Goal: Information Seeking & Learning: Learn about a topic

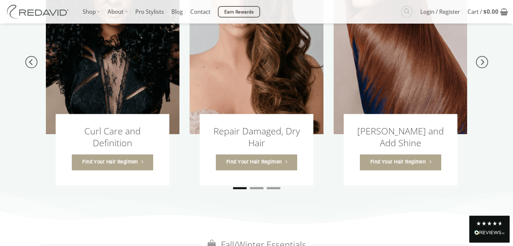
scroll to position [782, 0]
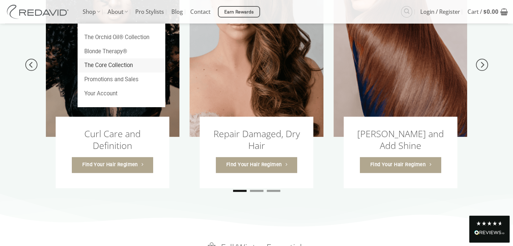
click at [100, 68] on link "The Core Collection" at bounding box center [122, 65] width 88 height 14
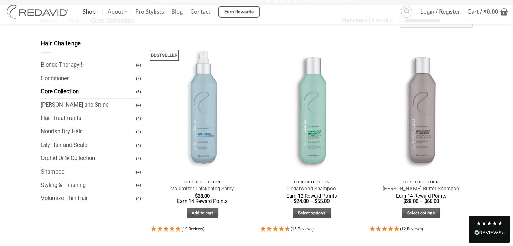
scroll to position [50, 0]
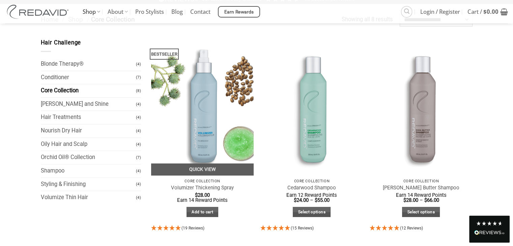
click at [193, 229] on span "(19 Reviews)" at bounding box center [193, 228] width 23 height 5
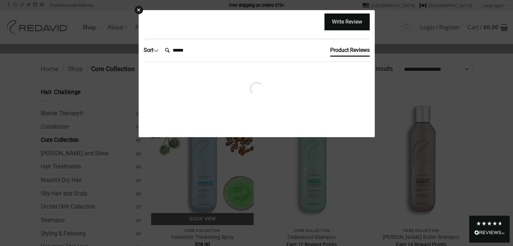
scroll to position [0, 0]
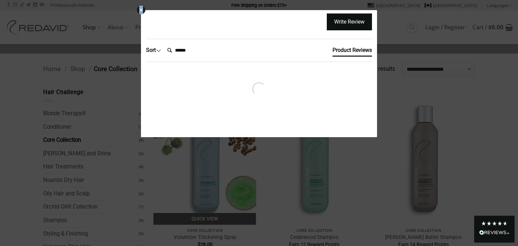
click at [193, 229] on div "× Write Review Sort Clear Filters Order By Newest First Oldest First Most Popul…" at bounding box center [259, 123] width 518 height 246
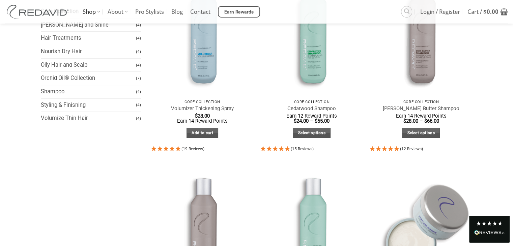
scroll to position [132, 0]
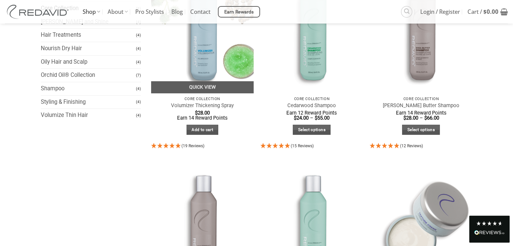
click at [169, 148] on icon "4.95 Stars - 19 Reviews" at bounding box center [172, 145] width 6 height 5
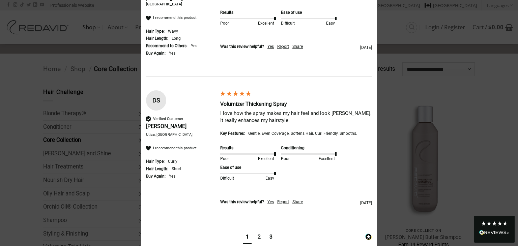
scroll to position [1075, 0]
click at [258, 234] on div "2" at bounding box center [259, 237] width 3 height 7
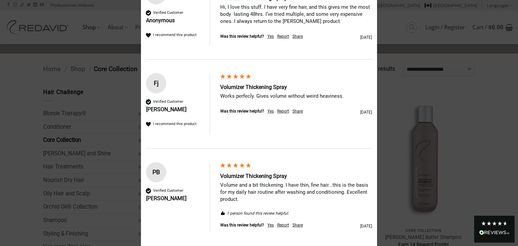
scroll to position [946, 0]
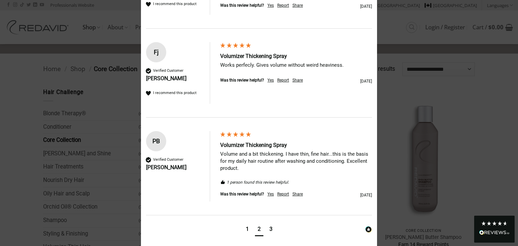
click at [270, 226] on div "3" at bounding box center [271, 229] width 3 height 7
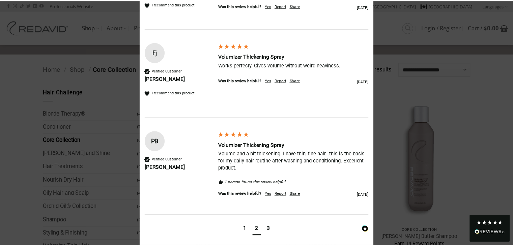
scroll to position [84, 0]
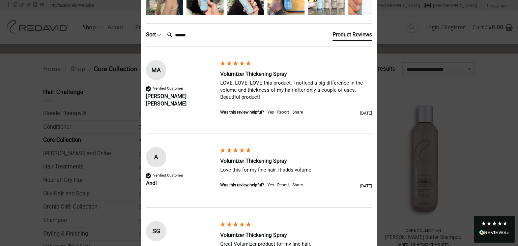
click at [112, 6] on div "× 4.95 Based on 19 reviews Results Poor Excellent Conditioning Poor Excellent E…" at bounding box center [259, 123] width 518 height 246
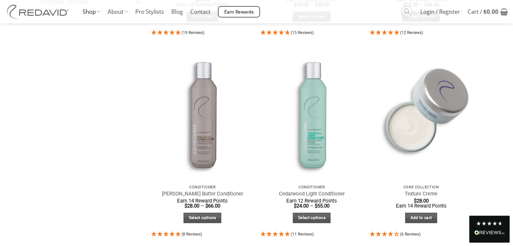
scroll to position [246, 0]
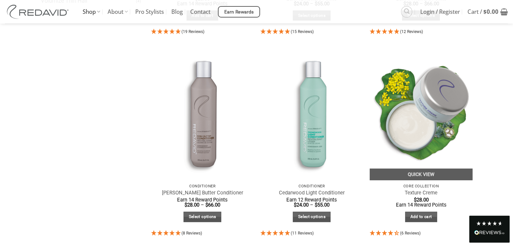
click at [410, 129] on img at bounding box center [421, 111] width 103 height 137
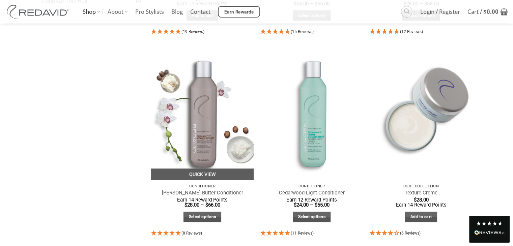
click at [204, 117] on img at bounding box center [202, 111] width 103 height 137
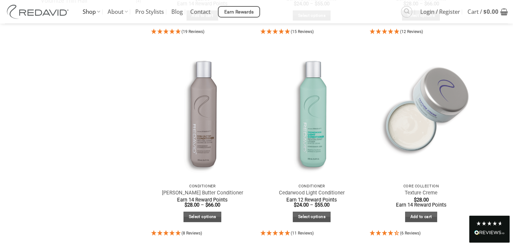
scroll to position [0, 0]
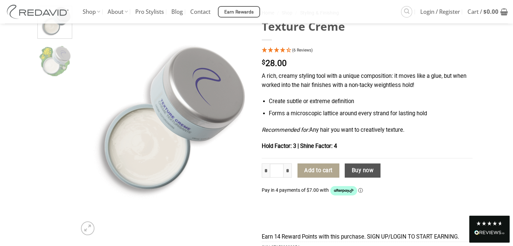
scroll to position [59, 0]
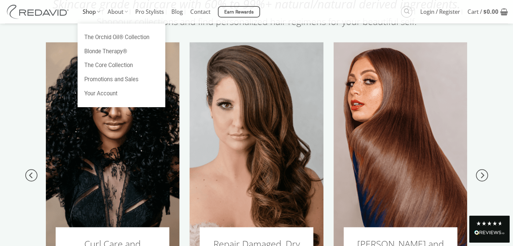
scroll to position [791, 0]
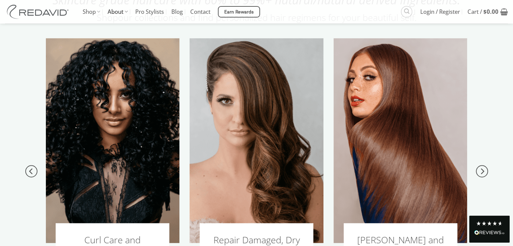
scroll to position [800, 0]
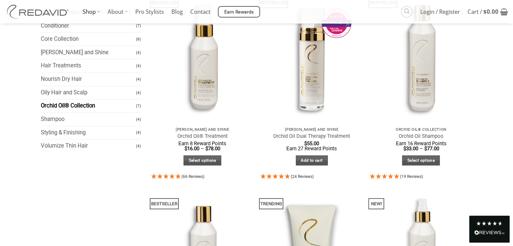
scroll to position [101, 0]
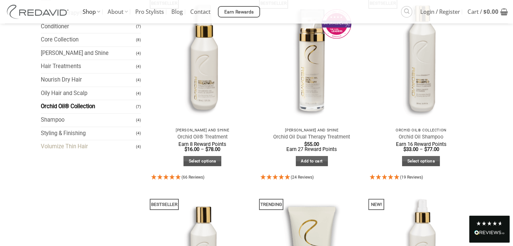
click at [70, 143] on link "Volumize Thin Hair" at bounding box center [89, 146] width 96 height 13
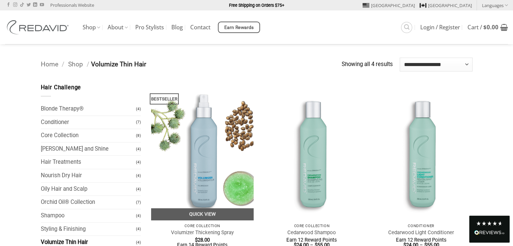
click at [202, 152] on img at bounding box center [202, 151] width 103 height 137
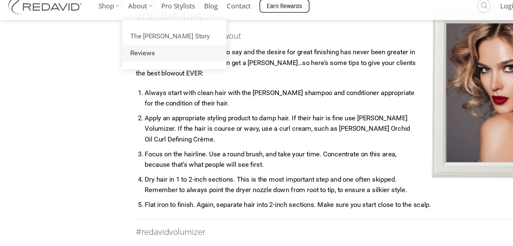
scroll to position [608, 0]
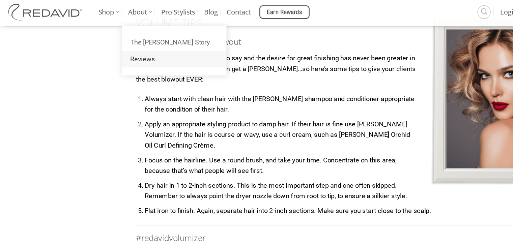
click at [122, 51] on link "Reviews" at bounding box center [147, 52] width 88 height 14
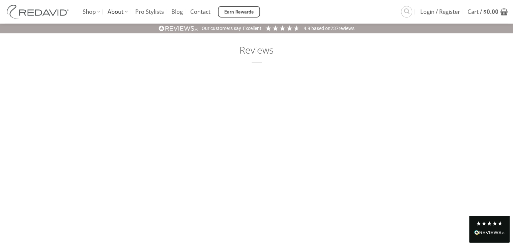
scroll to position [17, 0]
